Goal: Information Seeking & Learning: Learn about a topic

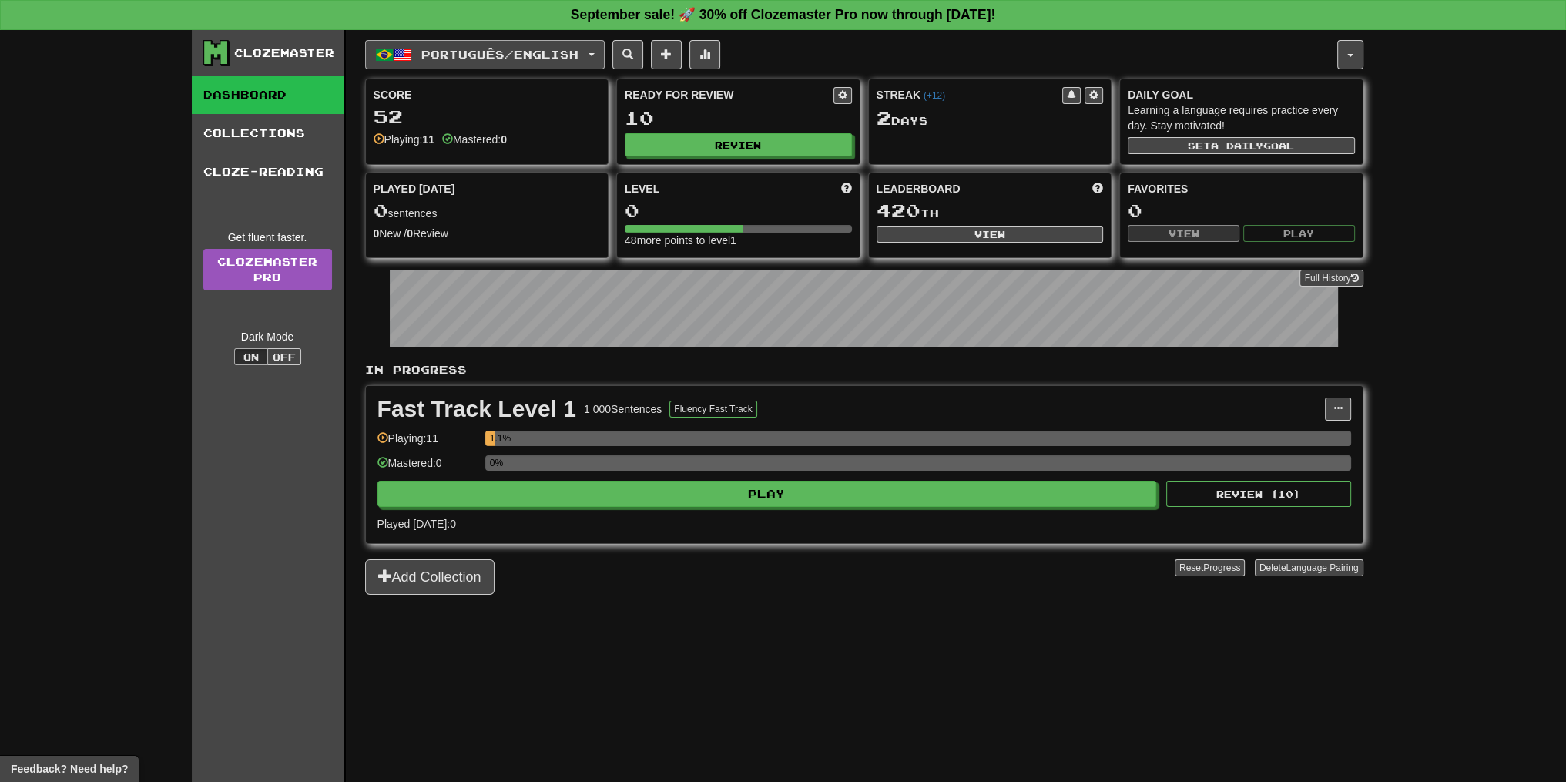
click at [605, 49] on button "Português / English" at bounding box center [485, 54] width 240 height 29
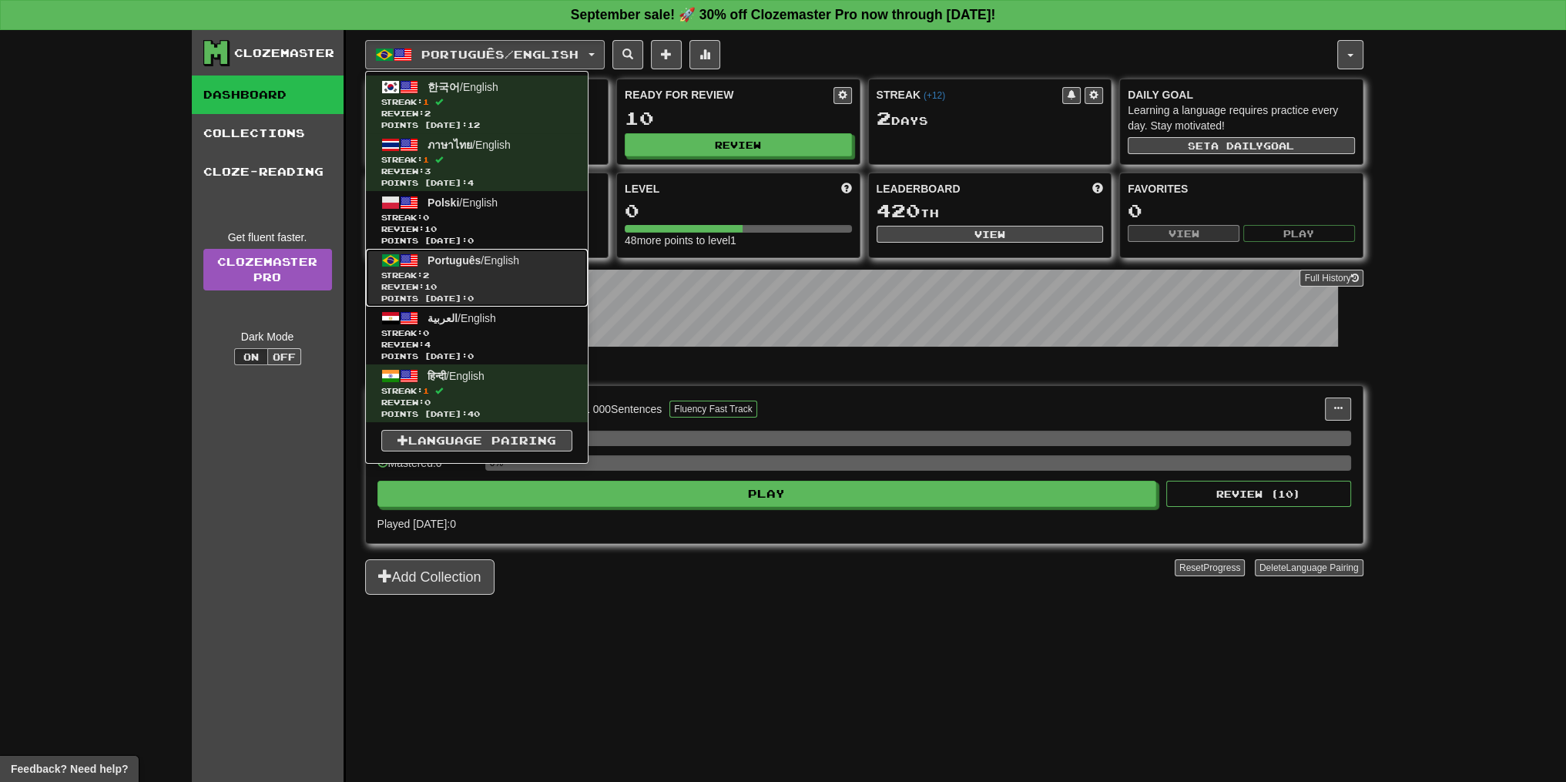
click at [518, 284] on span "Review: 10" at bounding box center [476, 287] width 191 height 12
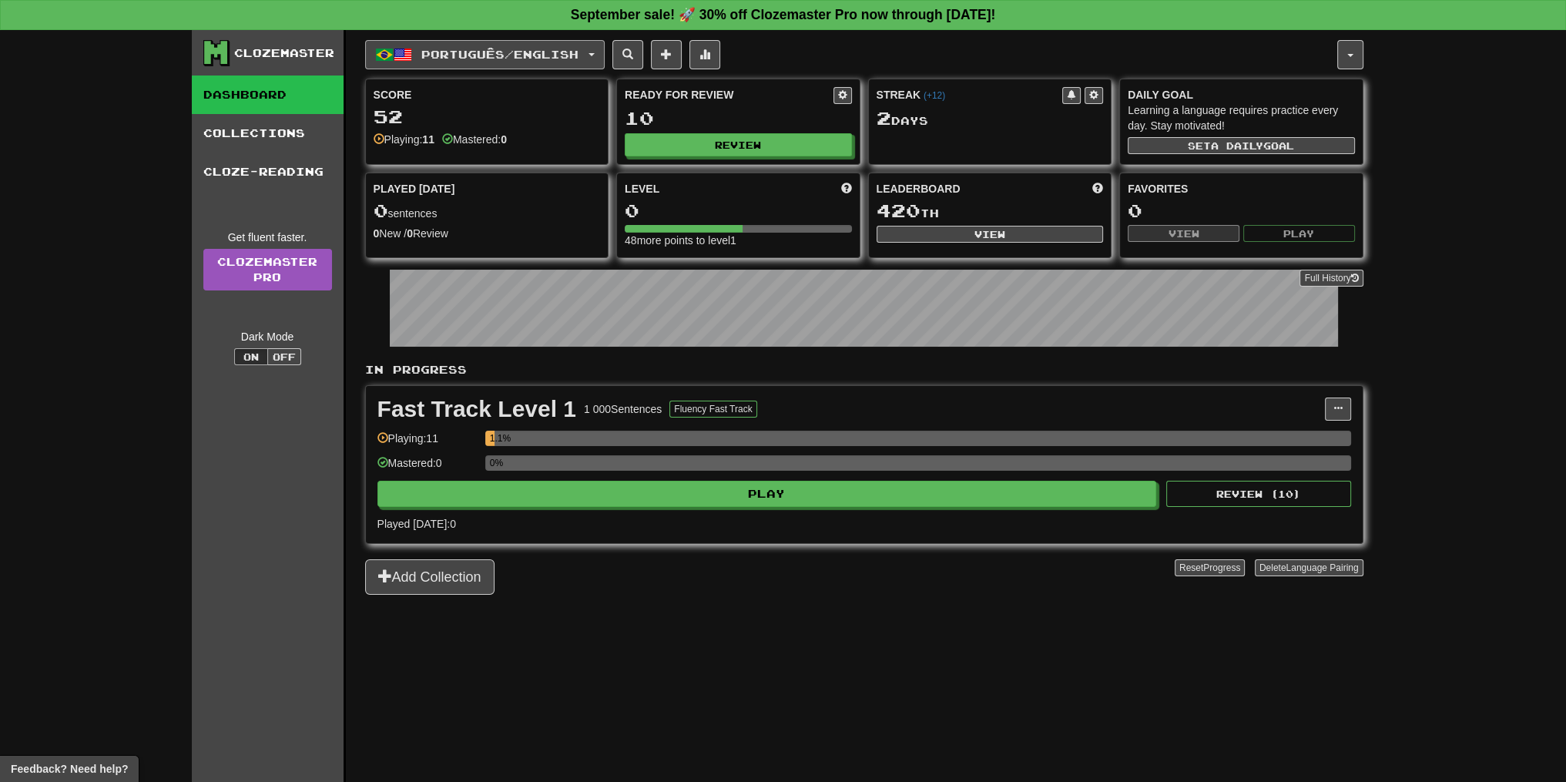
click at [405, 40] on button "Português / English" at bounding box center [485, 54] width 240 height 29
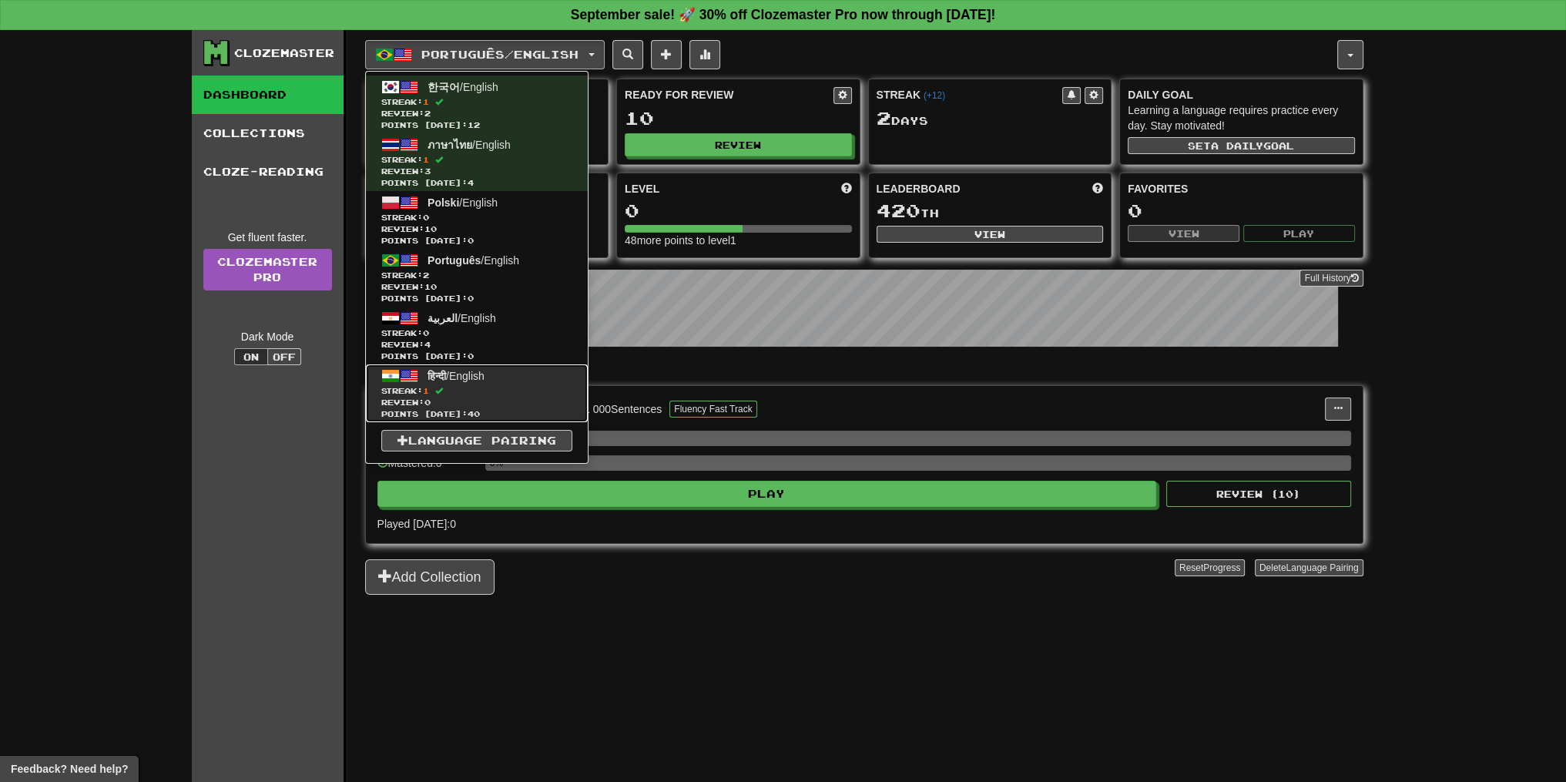
click at [449, 397] on span "Review: 0" at bounding box center [476, 403] width 191 height 12
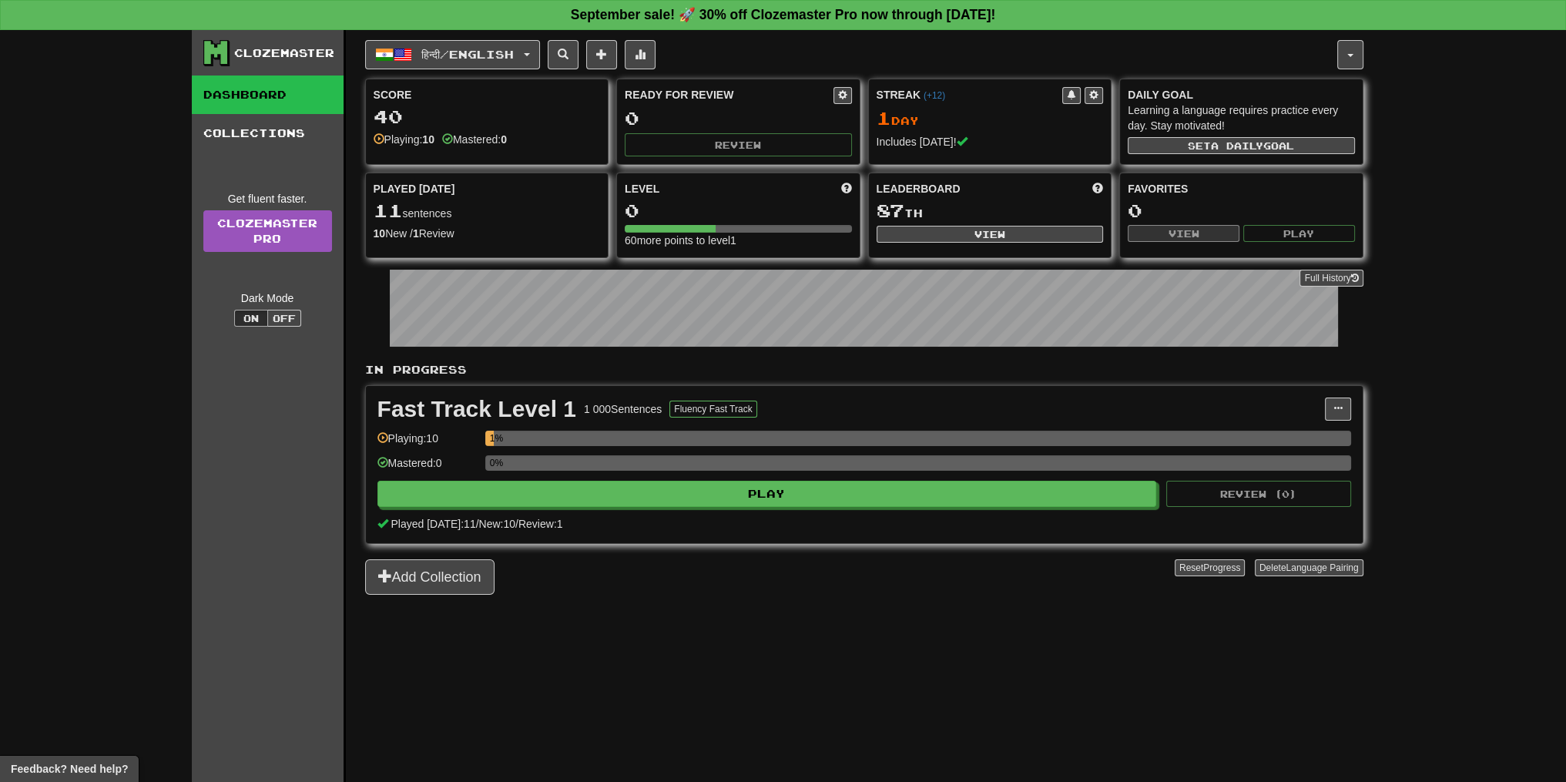
click at [624, 505] on div "Fast Track Level 1 1 000 Sentences Fluency Fast Track Manage Sentences Unpin fr…" at bounding box center [864, 464] width 997 height 157
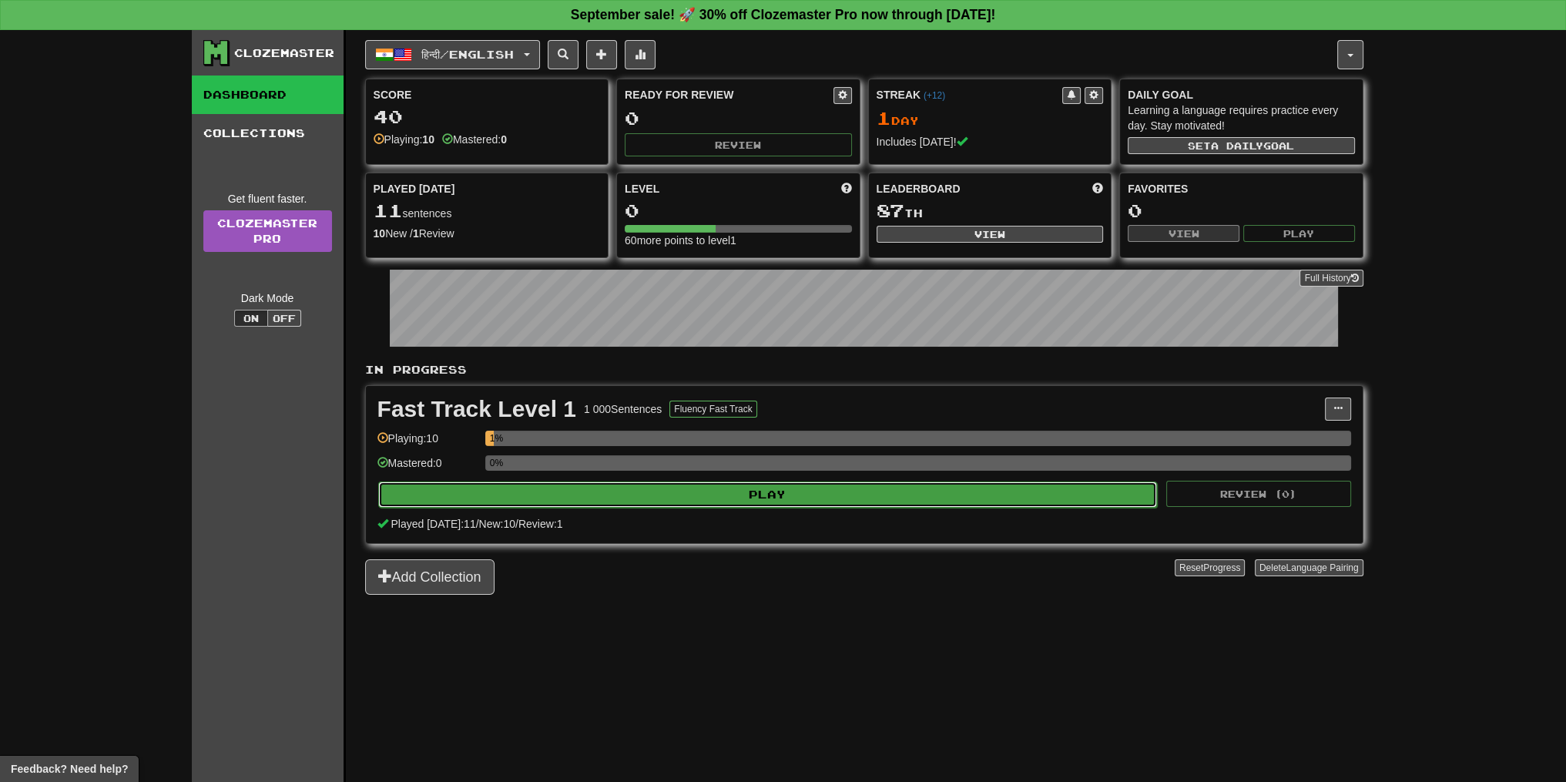
click at [627, 492] on button "Play" at bounding box center [768, 495] width 780 height 26
select select "**"
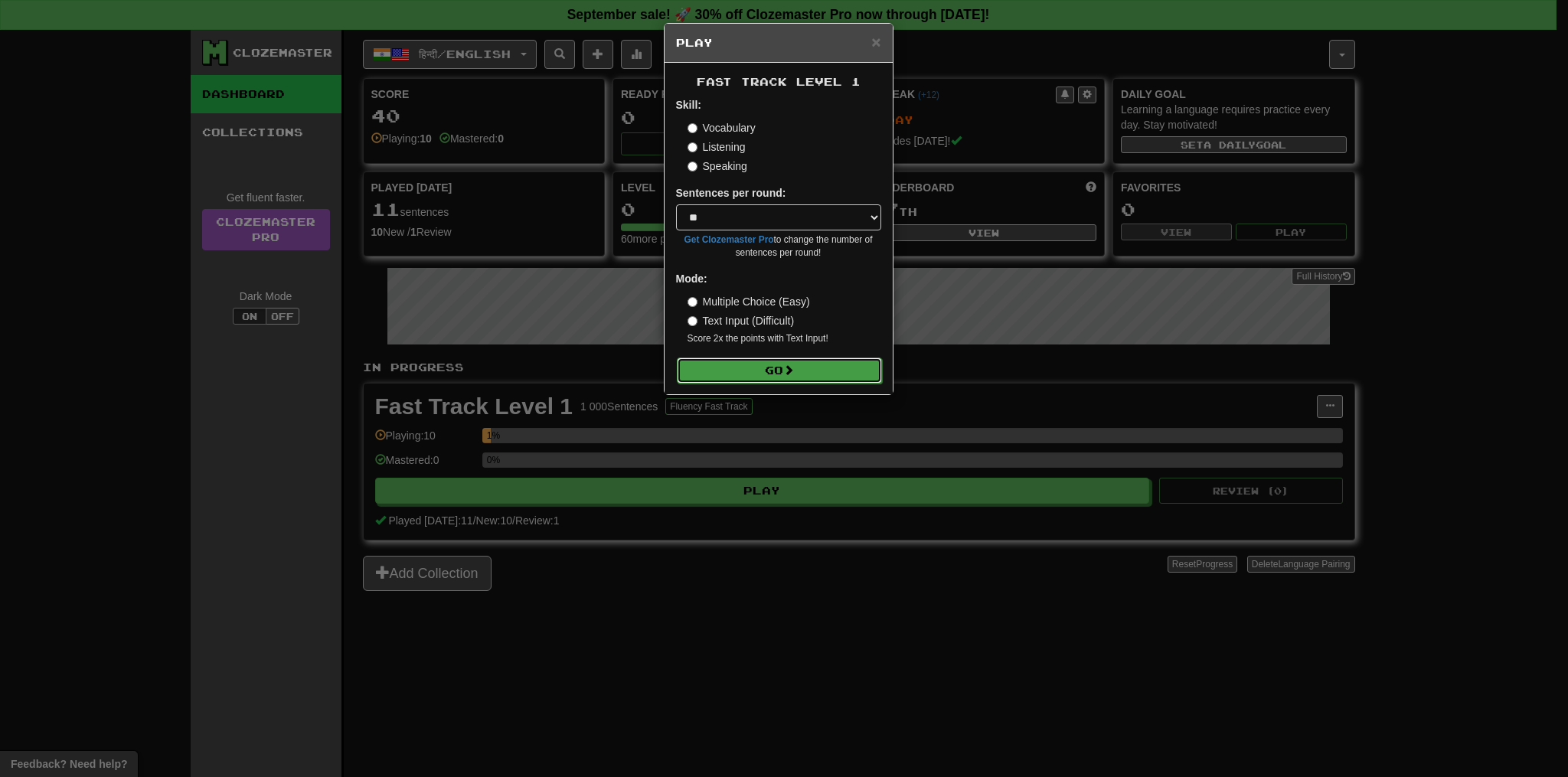
click at [766, 362] on button "Go" at bounding box center [779, 371] width 205 height 26
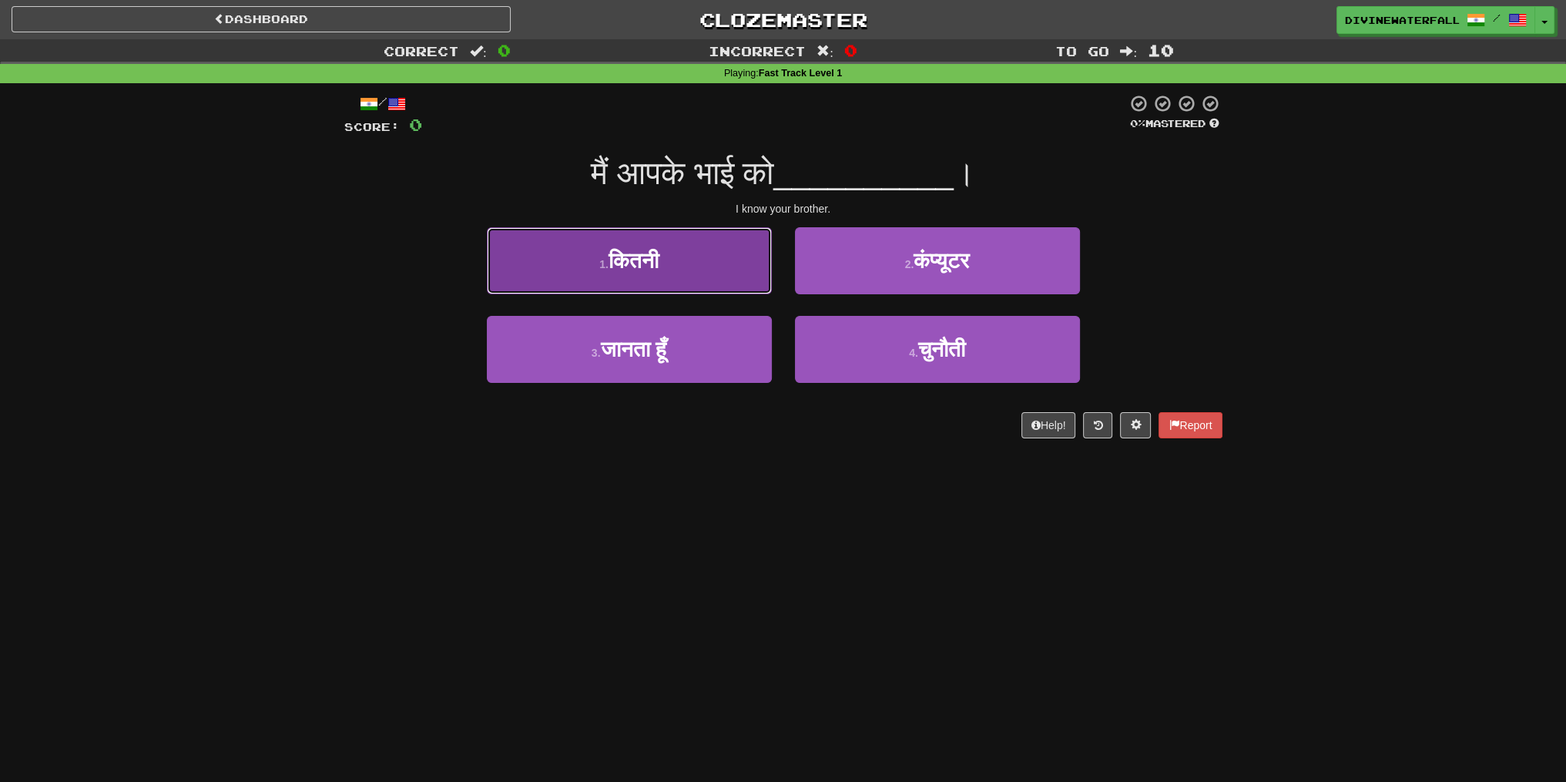
click at [716, 280] on button "1 . कितनी" at bounding box center [629, 260] width 285 height 67
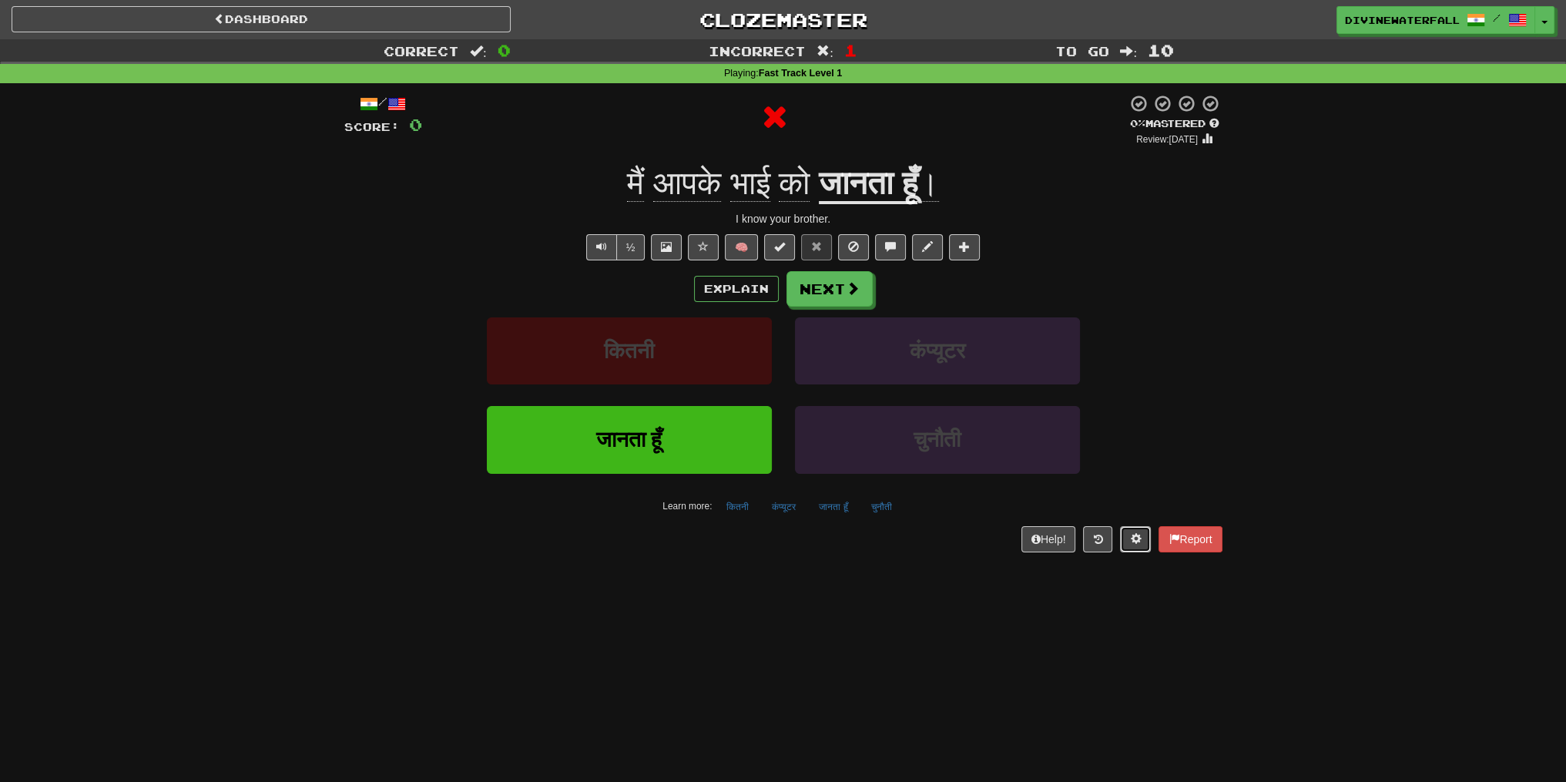
click at [1122, 536] on button at bounding box center [1135, 539] width 31 height 26
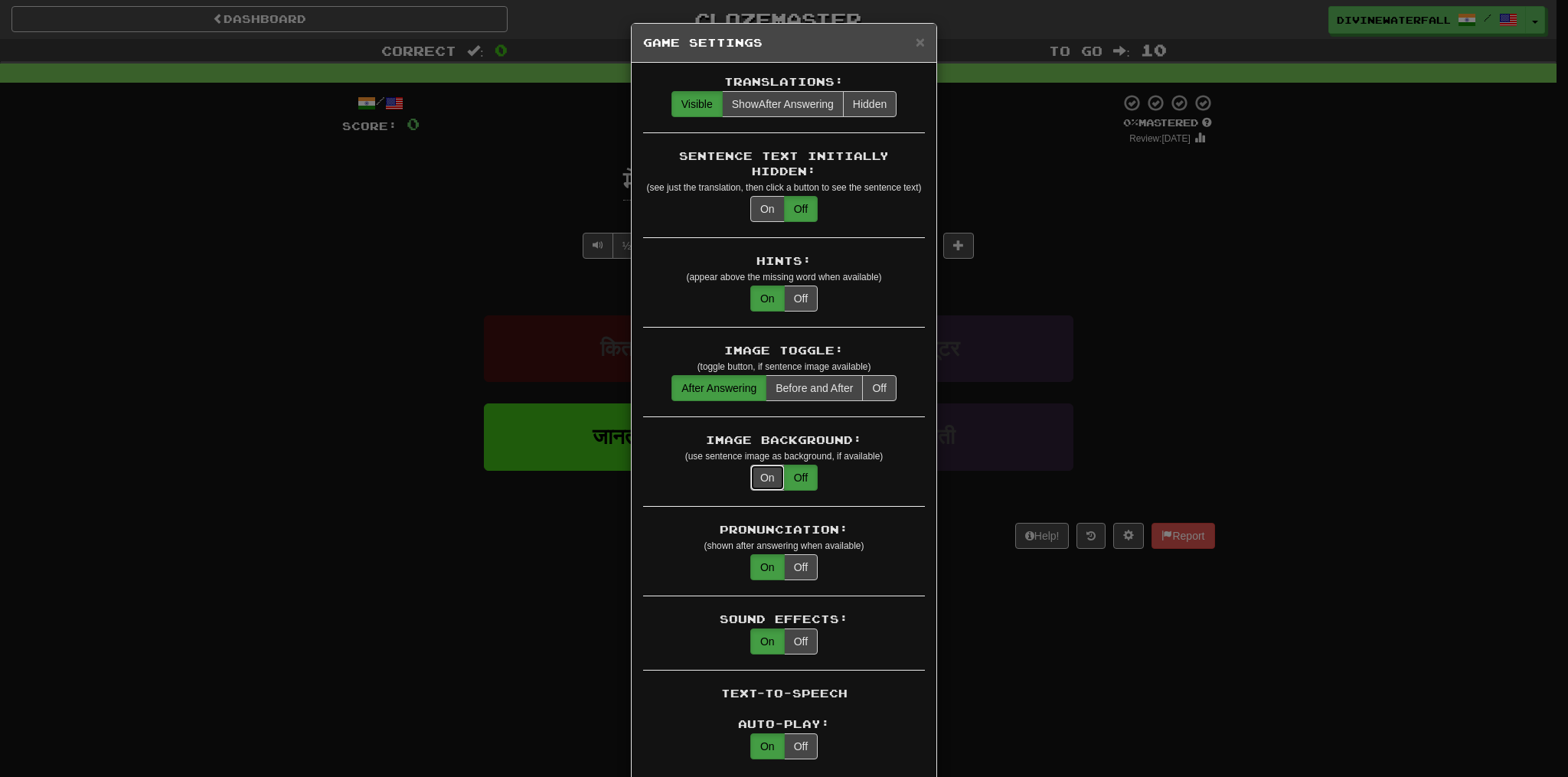
click at [755, 466] on button "On" at bounding box center [767, 478] width 35 height 26
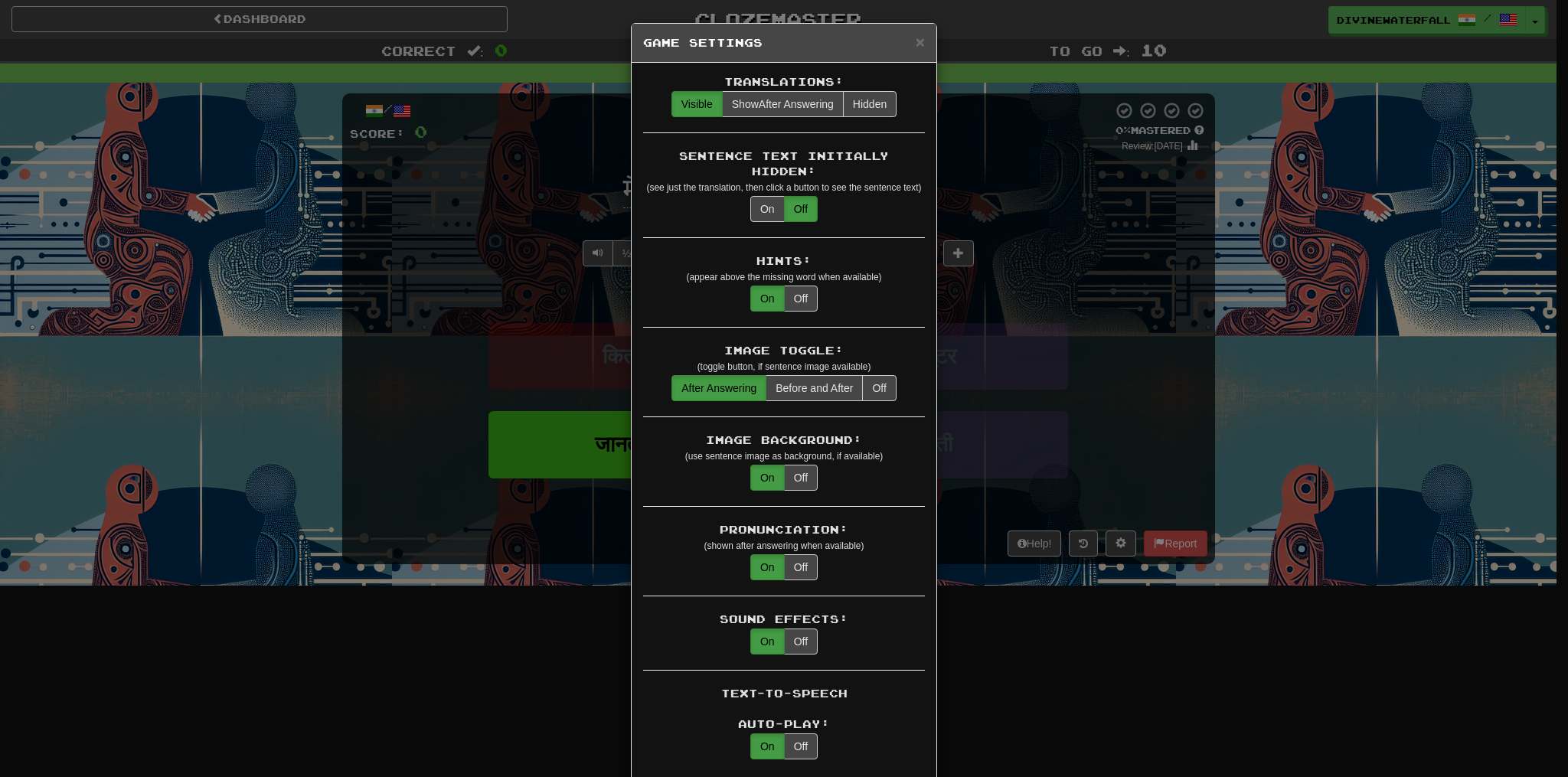
click at [985, 412] on div "× Game Settings Translations: Visible Show After Answering Hidden Sentence Text…" at bounding box center [784, 388] width 1568 height 777
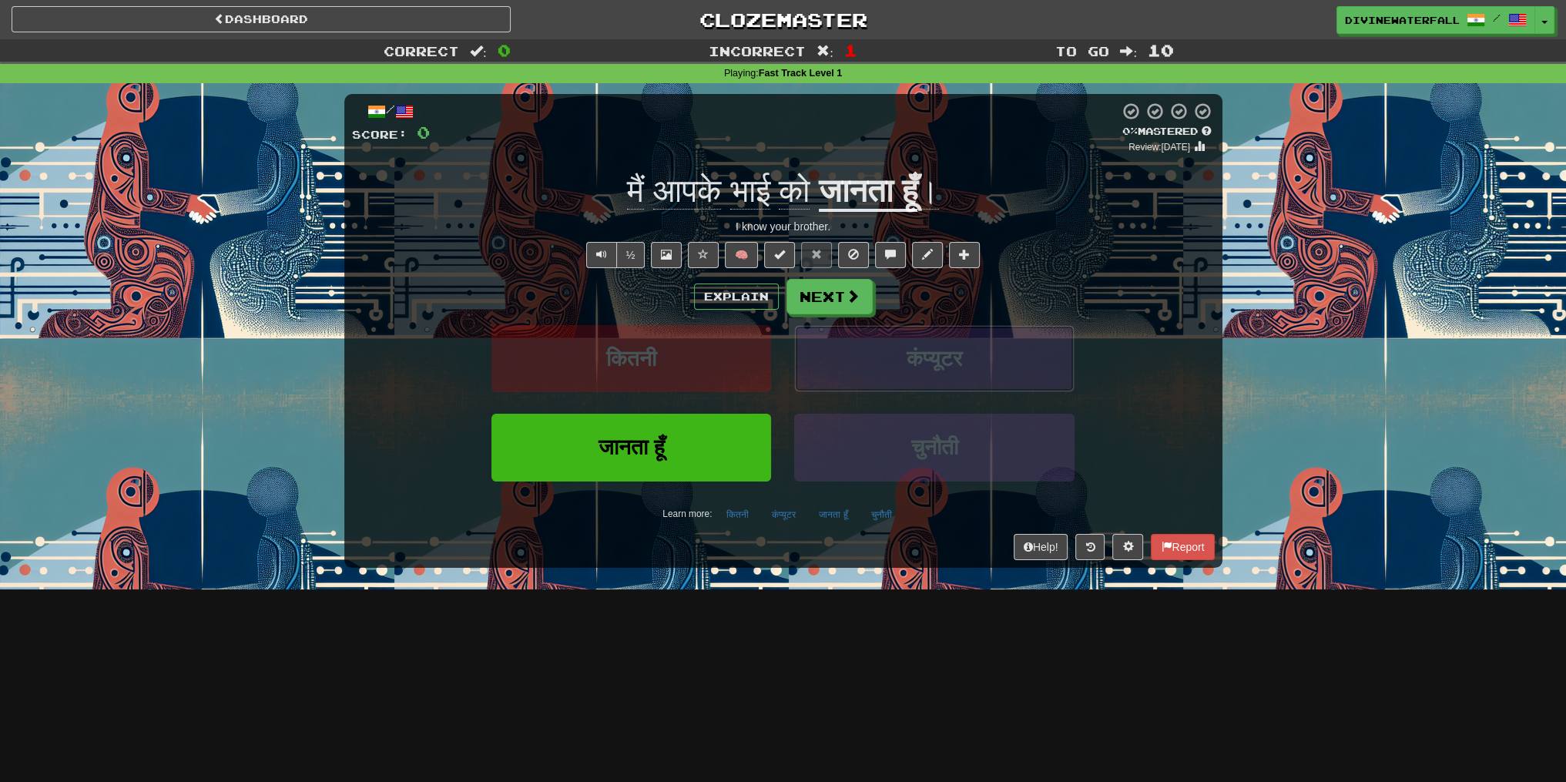
click at [857, 346] on button "कंप्यूटर" at bounding box center [934, 358] width 280 height 67
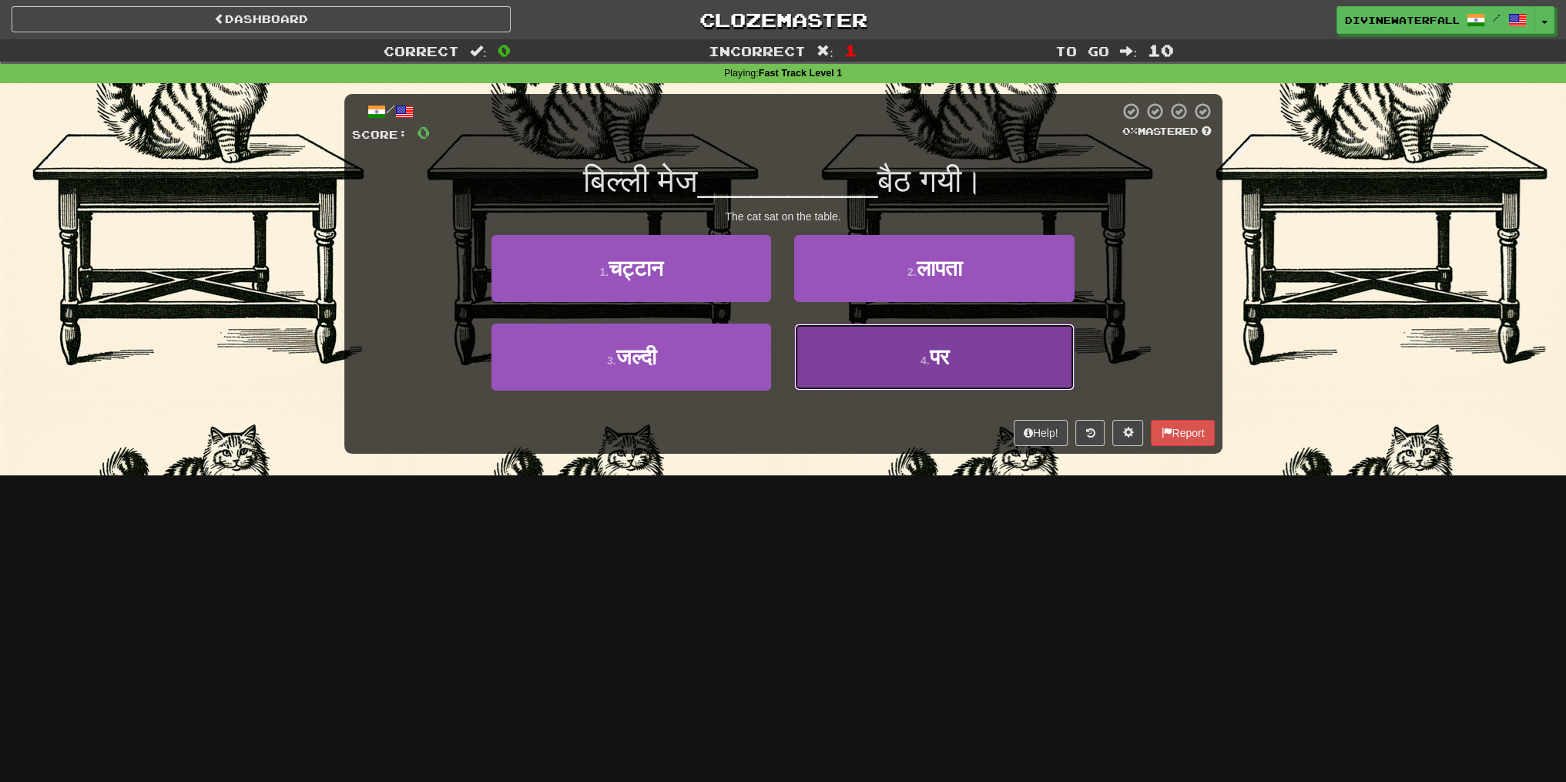
click at [885, 349] on button "4 . पर" at bounding box center [934, 357] width 280 height 67
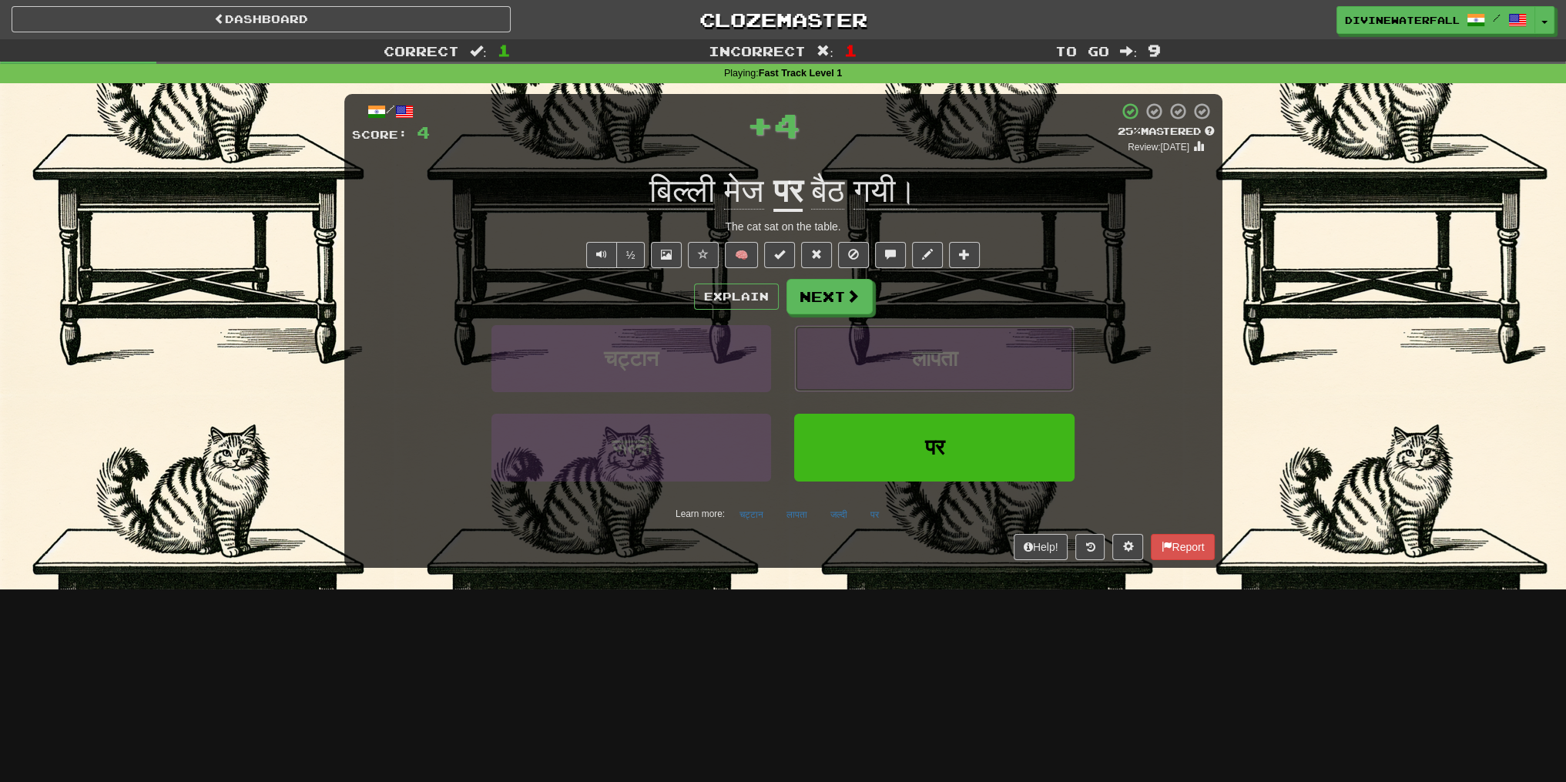
click at [940, 390] on button "लापता" at bounding box center [934, 358] width 280 height 67
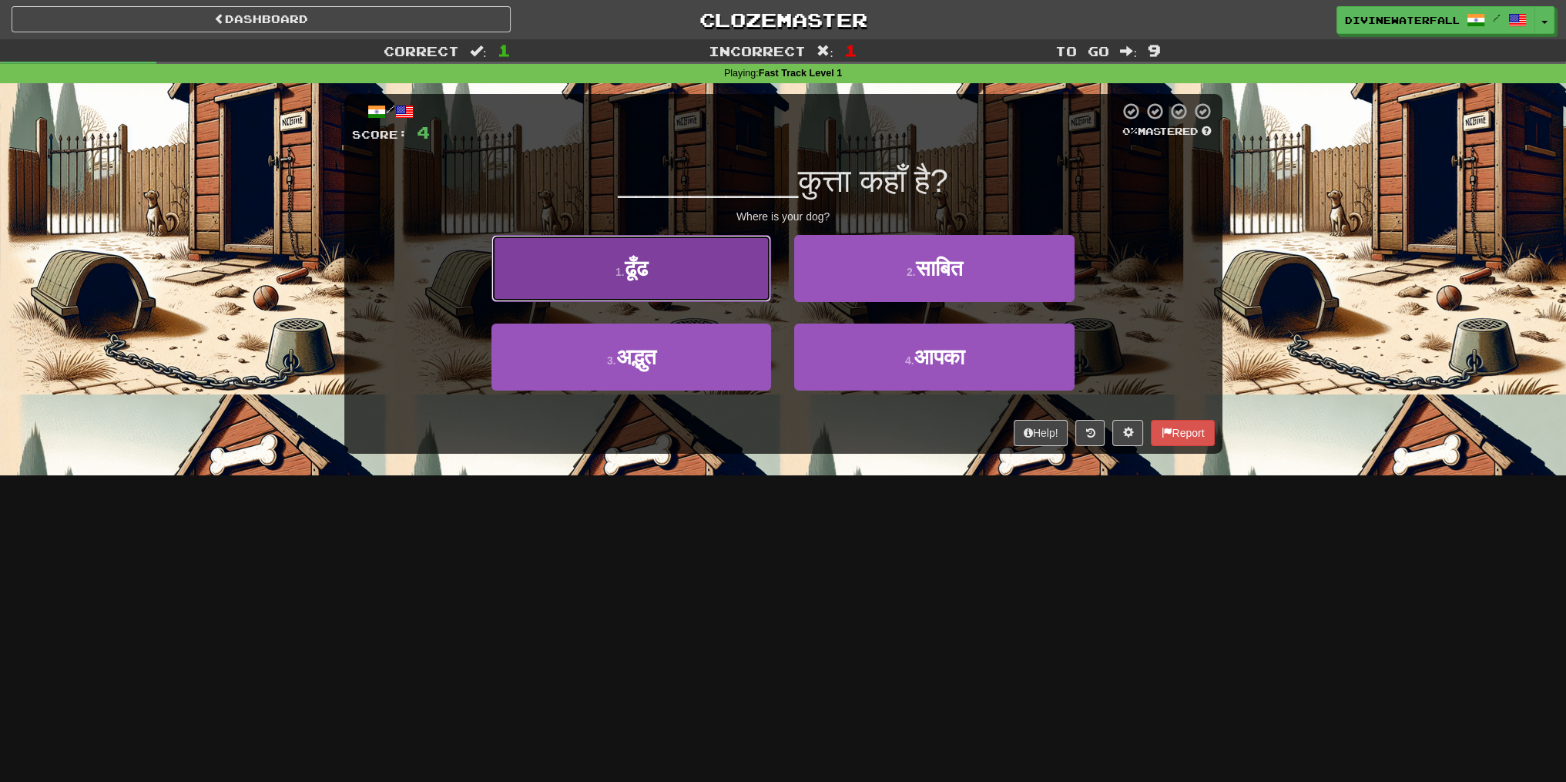
click at [712, 289] on button "1 . ढूँढ" at bounding box center [632, 268] width 280 height 67
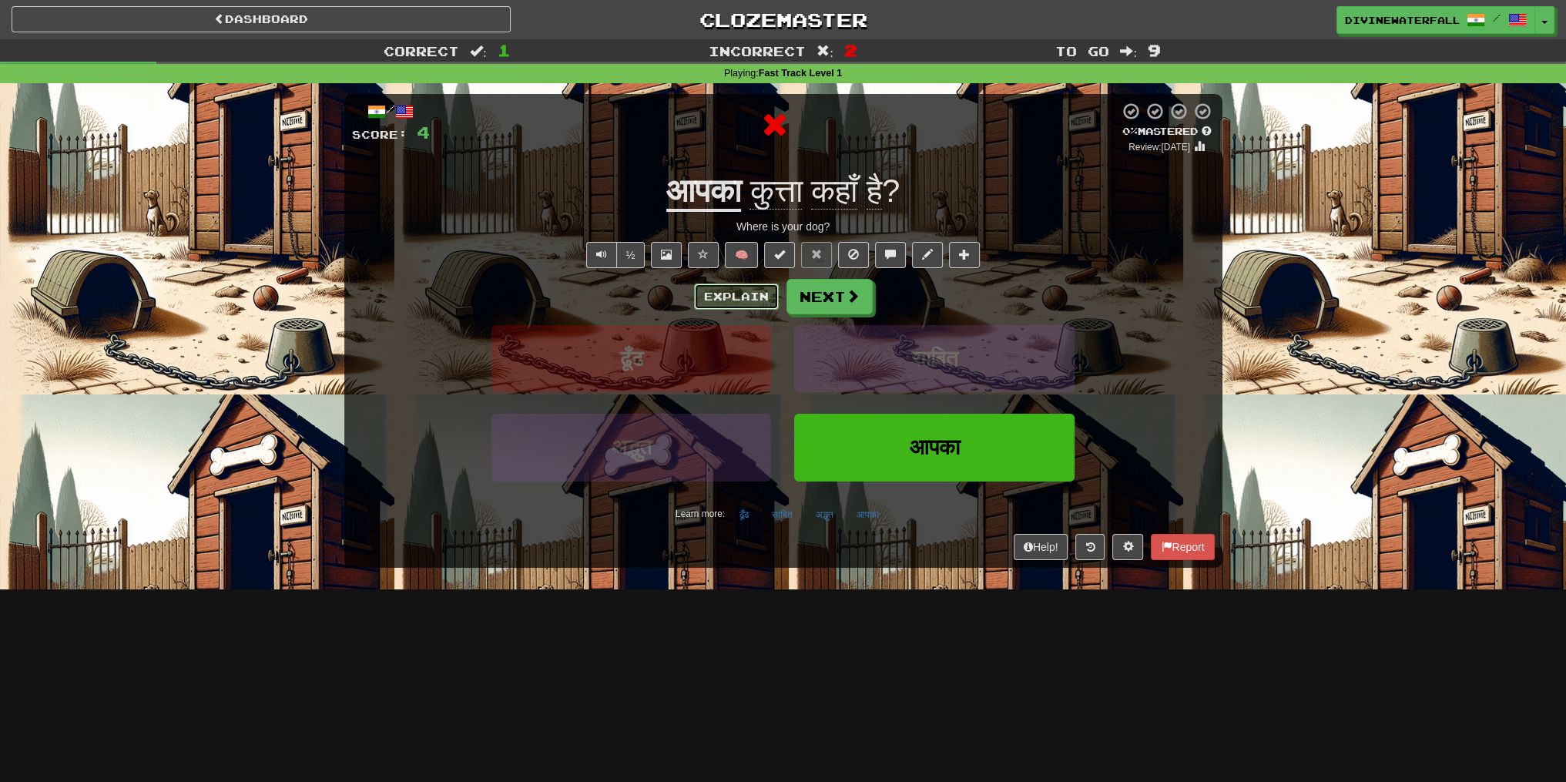
click at [705, 298] on button "Explain" at bounding box center [736, 297] width 85 height 26
